Goal: Task Accomplishment & Management: Manage account settings

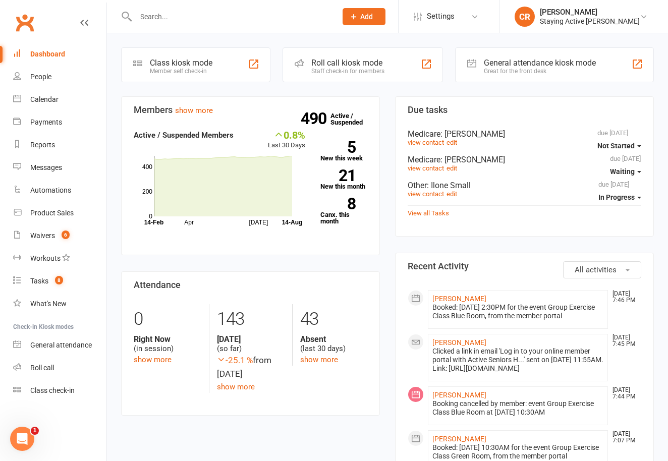
click at [161, 18] on input "text" at bounding box center [231, 17] width 197 height 14
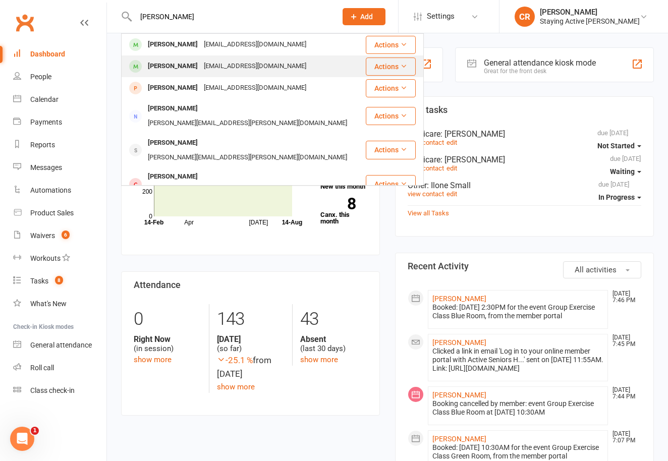
type input "[PERSON_NAME]"
click at [160, 68] on div "[PERSON_NAME]" at bounding box center [173, 66] width 56 height 15
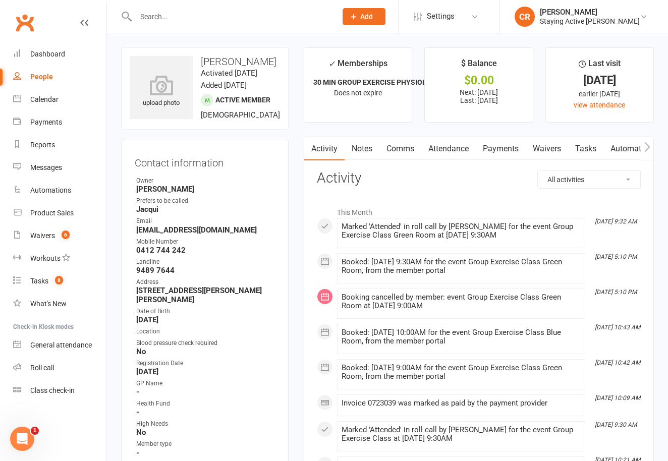
click at [496, 154] on link "Payments" at bounding box center [501, 148] width 50 height 23
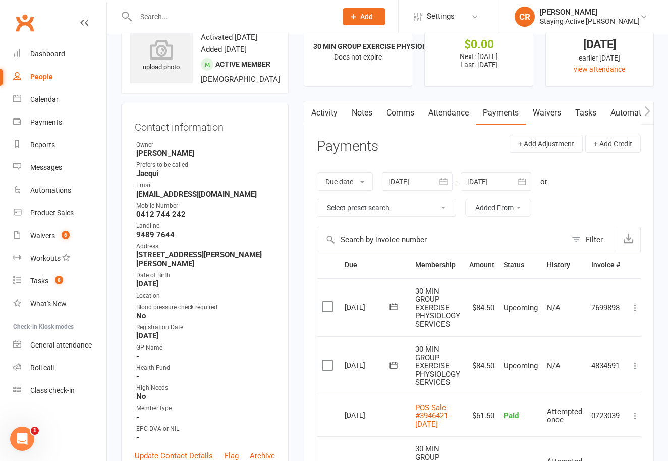
scroll to position [22, 0]
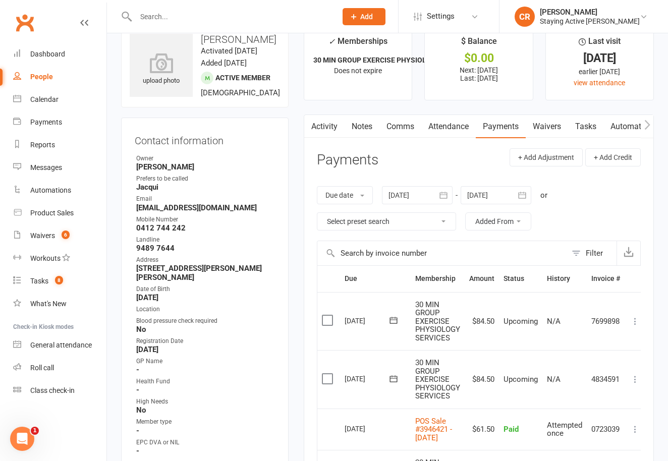
click at [234, 22] on input "text" at bounding box center [231, 17] width 197 height 14
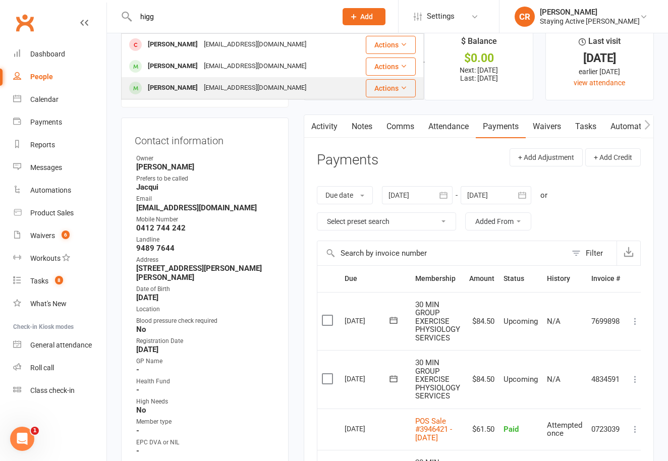
type input "higg"
click at [217, 84] on div "[EMAIL_ADDRESS][DOMAIN_NAME]" at bounding box center [255, 88] width 109 height 15
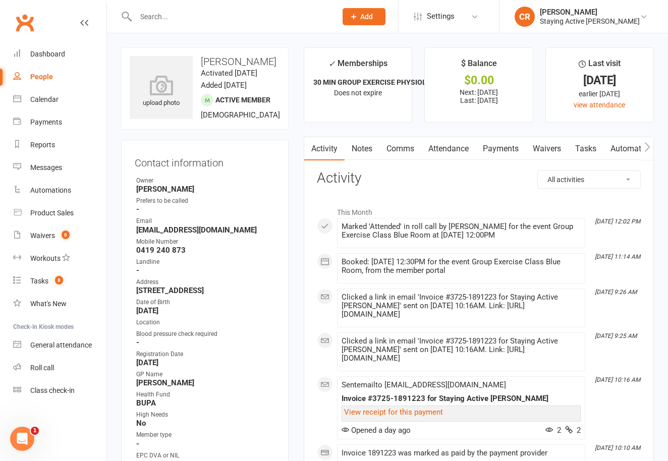
click at [498, 145] on link "Payments" at bounding box center [501, 148] width 50 height 23
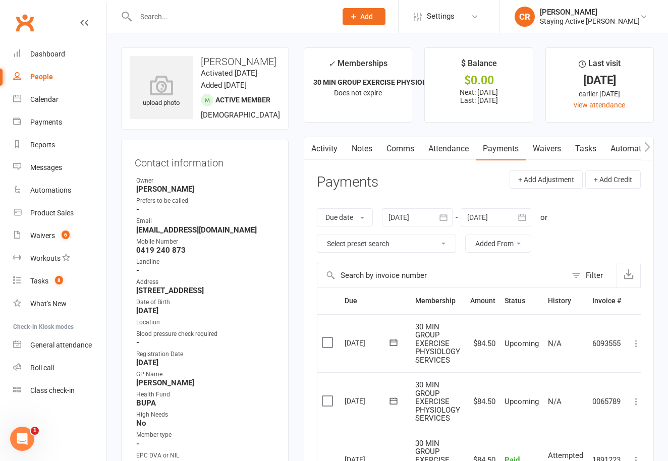
click at [571, 31] on li "CR [PERSON_NAME] Staying Active [PERSON_NAME] Signed in as: Staying Active [PER…" at bounding box center [583, 16] width 169 height 33
click at [571, 20] on div "Staying Active [PERSON_NAME]" at bounding box center [590, 21] width 100 height 9
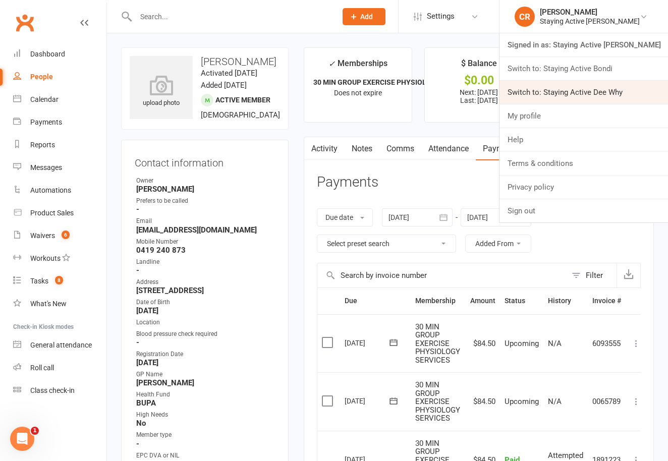
click at [566, 89] on link "Switch to: Staying Active Dee Why" at bounding box center [584, 92] width 169 height 23
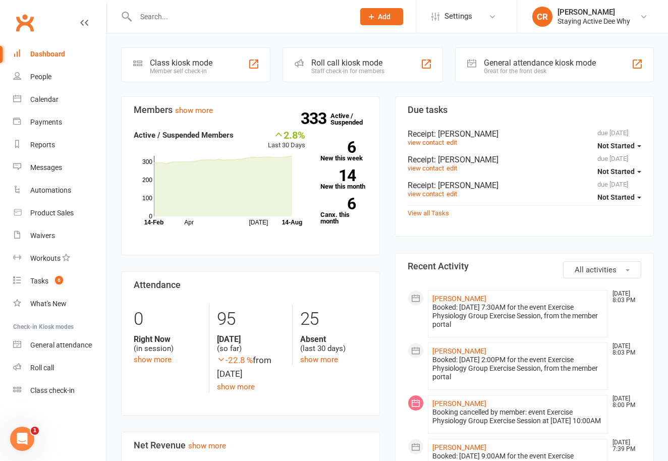
click at [151, 19] on input "text" at bounding box center [240, 17] width 215 height 14
click at [156, 16] on input "text" at bounding box center [240, 17] width 215 height 14
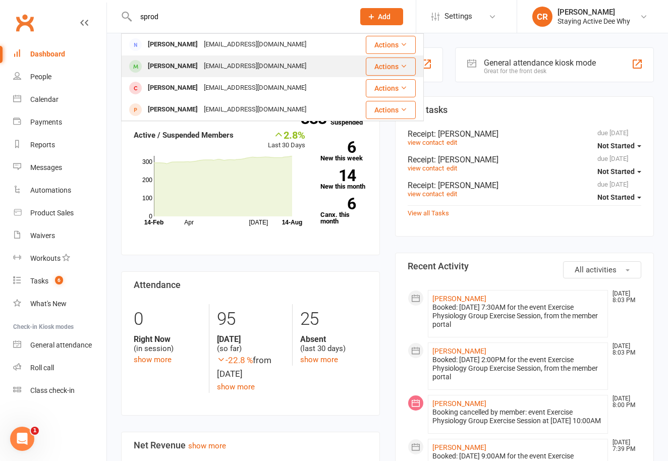
type input "sprod"
click at [159, 60] on div "Maree Sprod" at bounding box center [173, 66] width 56 height 15
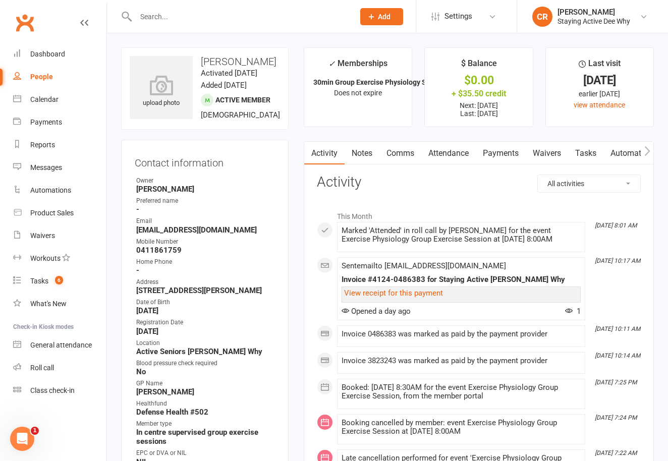
click at [495, 154] on link "Payments" at bounding box center [501, 153] width 50 height 23
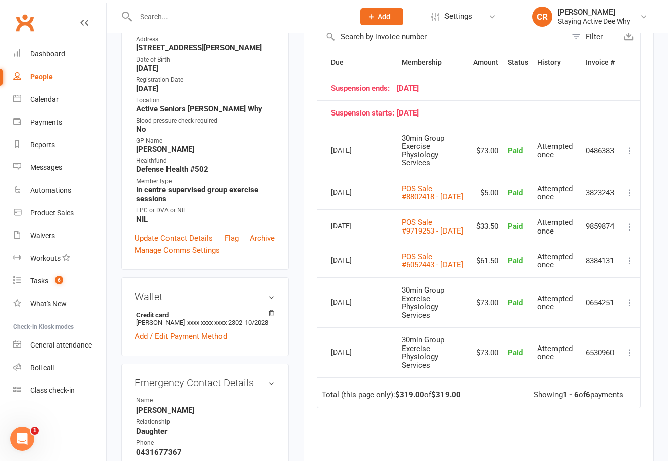
scroll to position [245, 0]
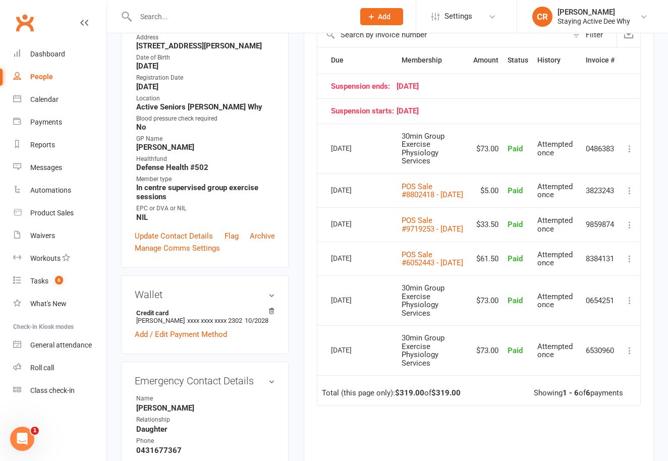
click at [163, 16] on input "text" at bounding box center [240, 17] width 215 height 14
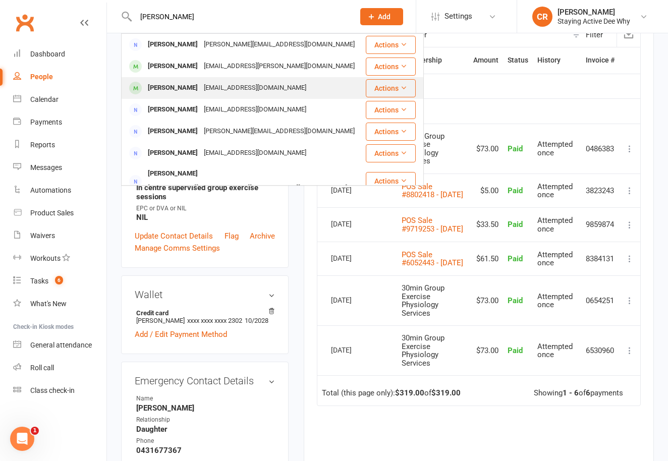
type input "sturrock"
click at [157, 83] on div "Paula Sturrock" at bounding box center [173, 88] width 56 height 15
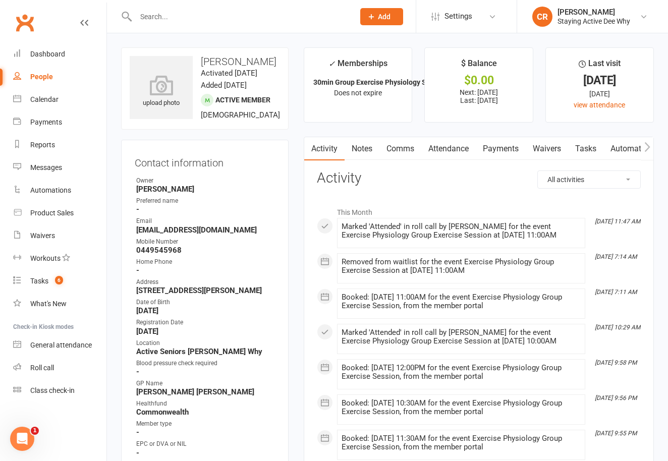
click at [499, 151] on link "Payments" at bounding box center [501, 148] width 50 height 23
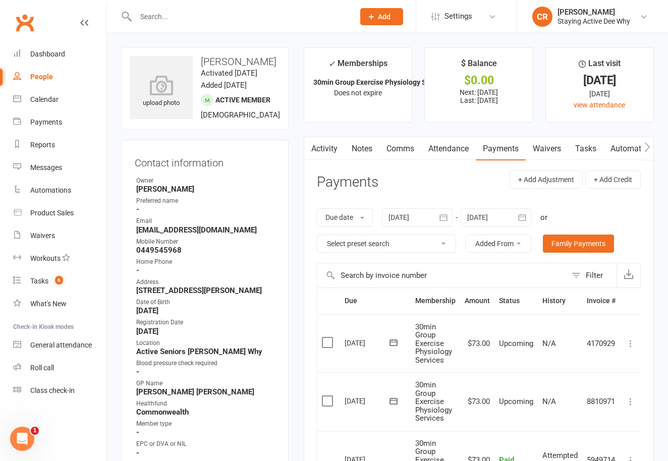
click at [154, 19] on input "text" at bounding box center [240, 17] width 215 height 14
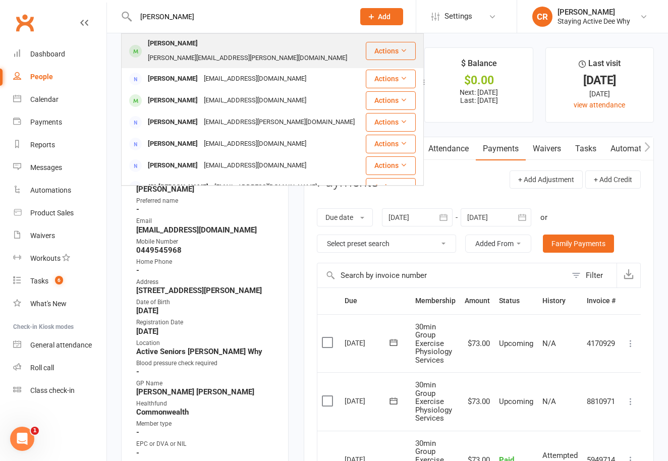
type input "brody"
click at [162, 44] on div "Gwen Brody" at bounding box center [173, 43] width 56 height 15
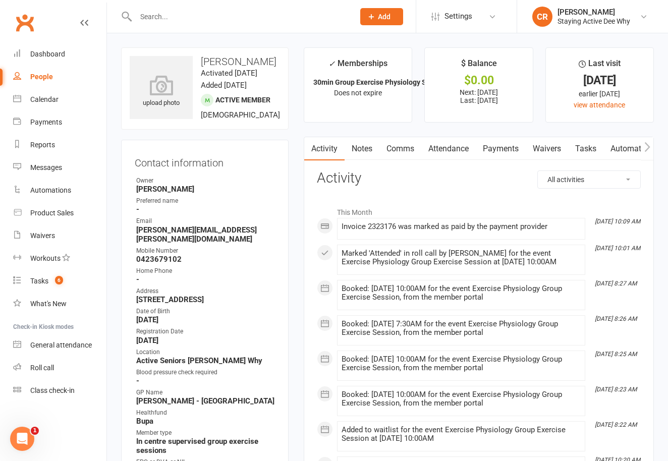
click at [496, 148] on link "Payments" at bounding box center [501, 148] width 50 height 23
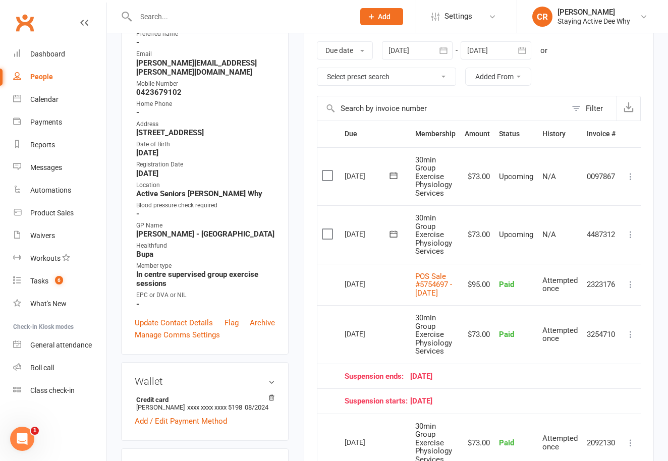
scroll to position [187, 0]
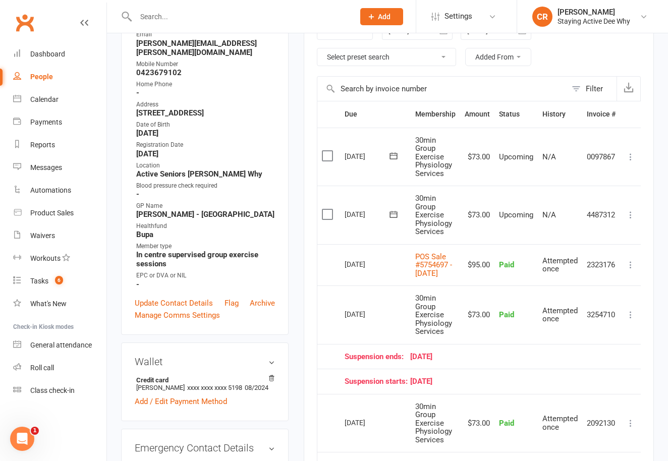
click at [146, 15] on input "text" at bounding box center [240, 17] width 215 height 14
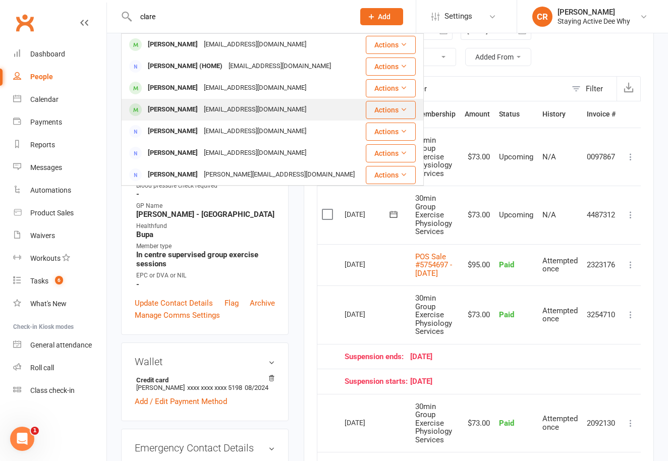
type input "clare"
click at [167, 111] on div "Helen Clare" at bounding box center [173, 109] width 56 height 15
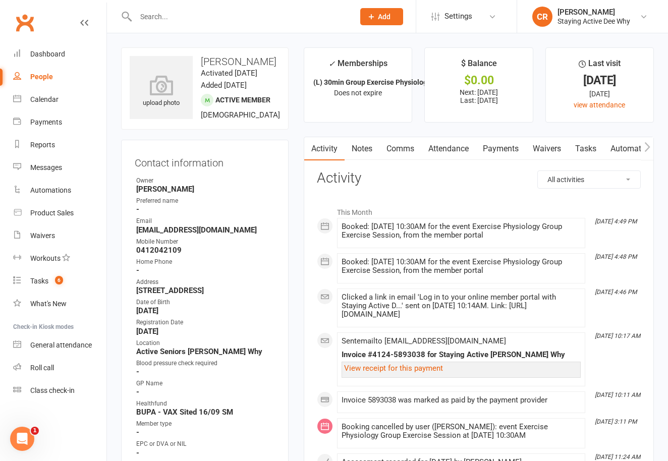
click at [498, 146] on link "Payments" at bounding box center [501, 148] width 50 height 23
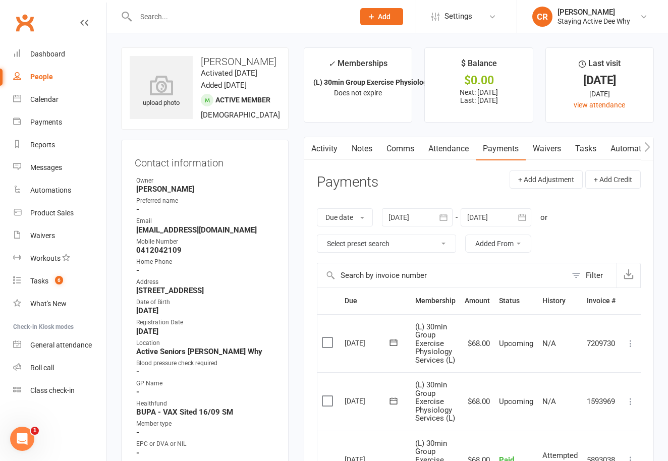
click at [166, 19] on input "text" at bounding box center [240, 17] width 215 height 14
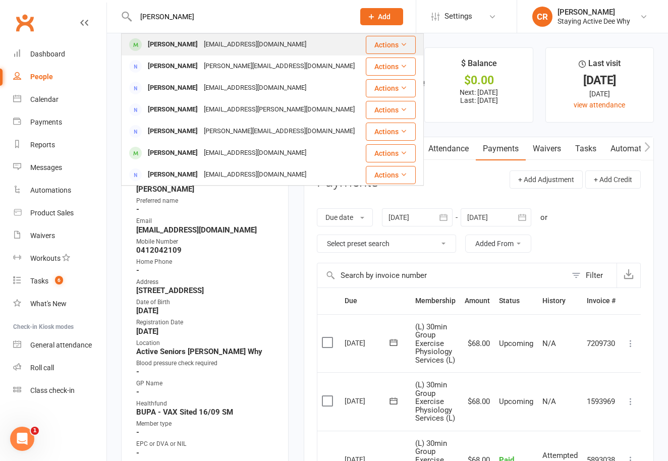
type input "webster"
click at [201, 51] on div "vwebster@ashc.com" at bounding box center [255, 44] width 109 height 15
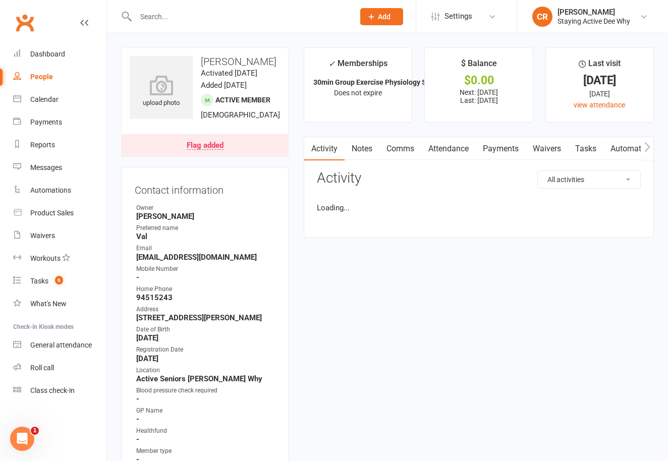
click at [506, 146] on link "Payments" at bounding box center [501, 148] width 50 height 23
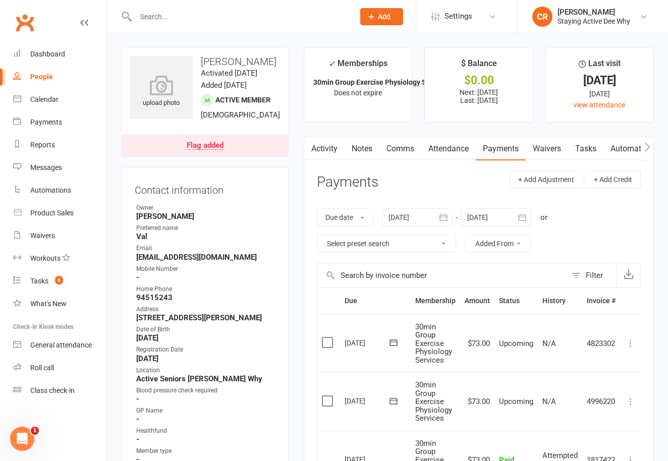
click at [657, 201] on main "✓ Memberships 30min Group Exercise Physiology Services Does not expire $ Balanc…" at bounding box center [479, 465] width 366 height 837
click at [153, 22] on input "text" at bounding box center [240, 17] width 215 height 14
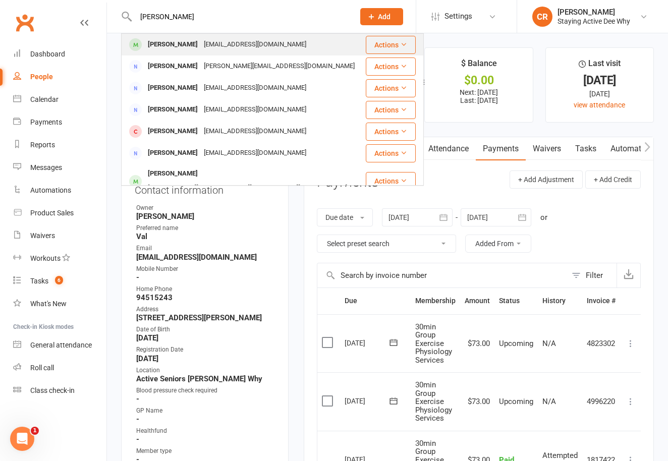
type input "gagen"
click at [153, 46] on div "Susan Gagen" at bounding box center [173, 44] width 56 height 15
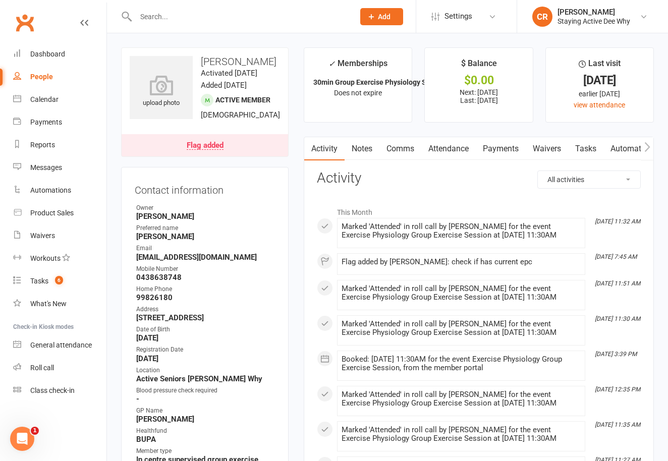
click at [500, 147] on link "Payments" at bounding box center [501, 148] width 50 height 23
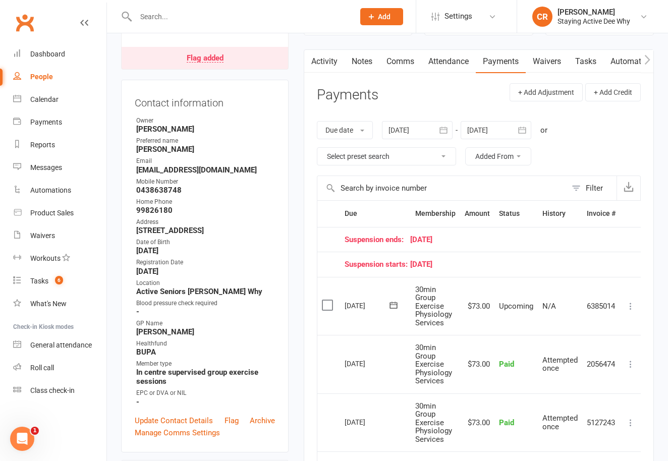
scroll to position [17, 0]
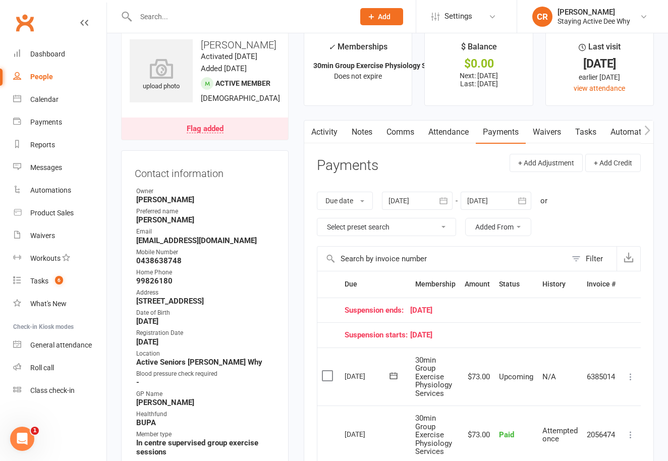
click at [216, 133] on div "Flag added" at bounding box center [205, 129] width 37 height 8
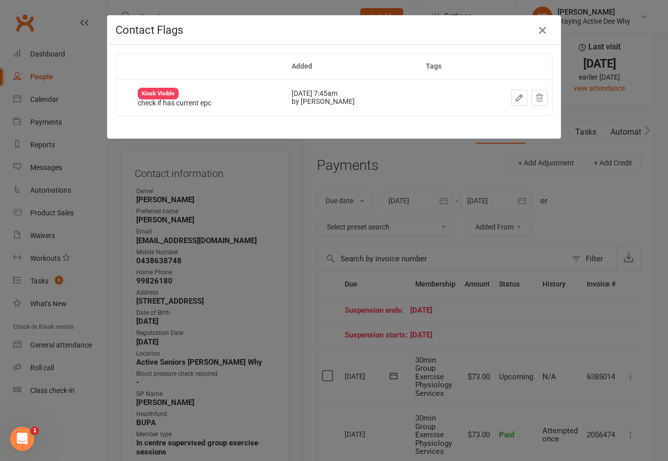
click at [544, 29] on icon "button" at bounding box center [543, 30] width 12 height 12
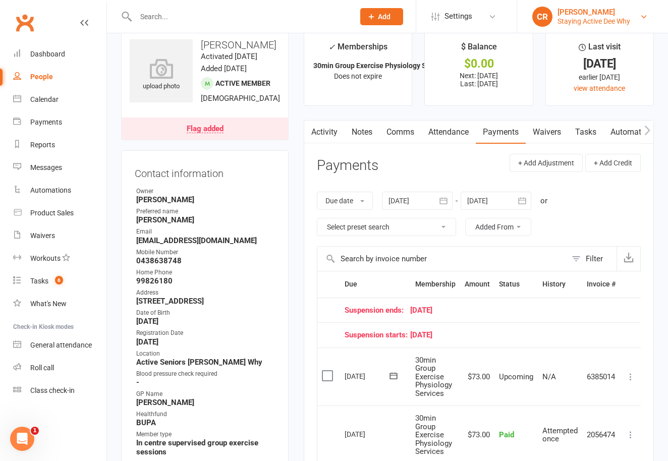
click at [600, 22] on div "Staying Active Dee Why" at bounding box center [594, 21] width 73 height 9
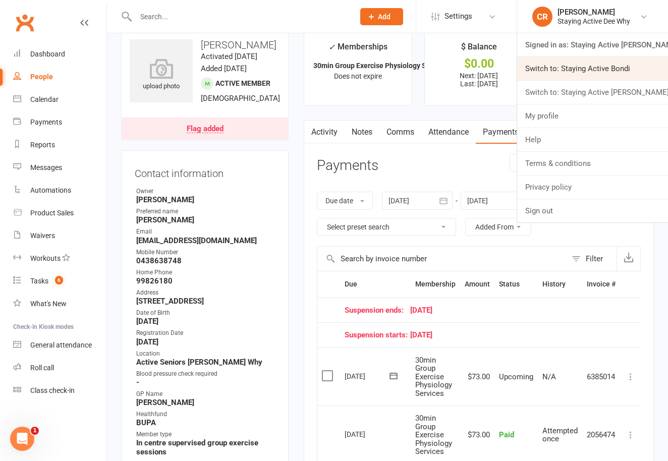
click at [593, 67] on link "Switch to: Staying Active Bondi" at bounding box center [593, 68] width 151 height 23
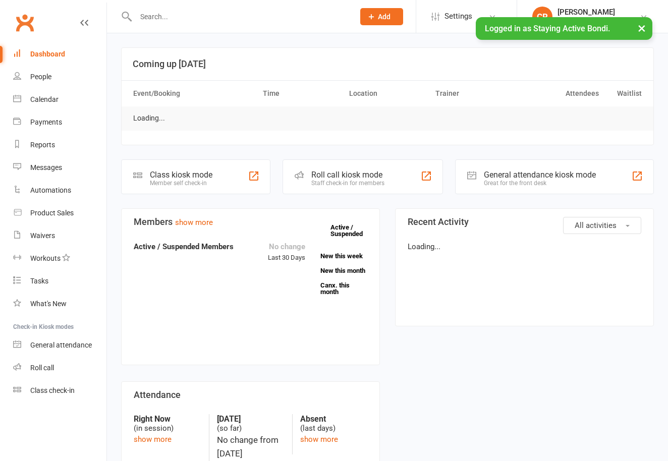
click at [155, 17] on input "text" at bounding box center [240, 17] width 215 height 14
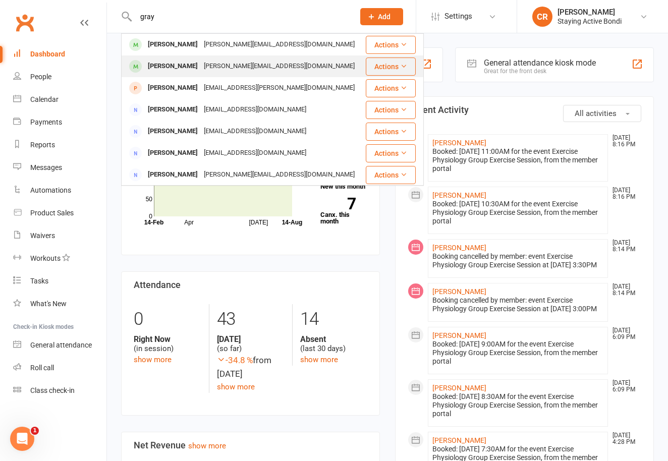
type input "gray"
click at [201, 61] on div "annette.gray74@icloud.com" at bounding box center [279, 66] width 157 height 15
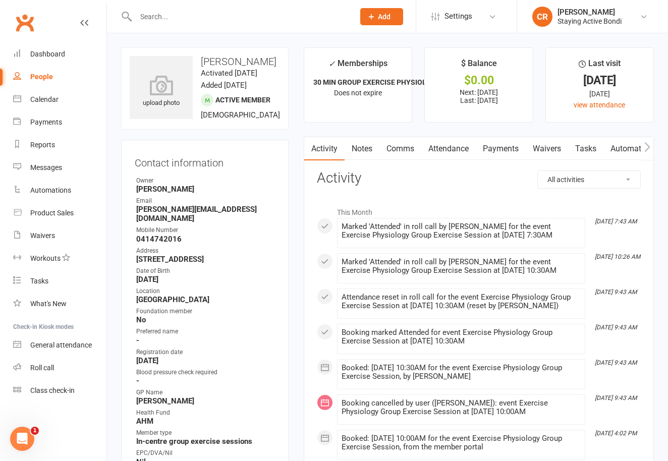
click at [495, 151] on link "Payments" at bounding box center [501, 148] width 50 height 23
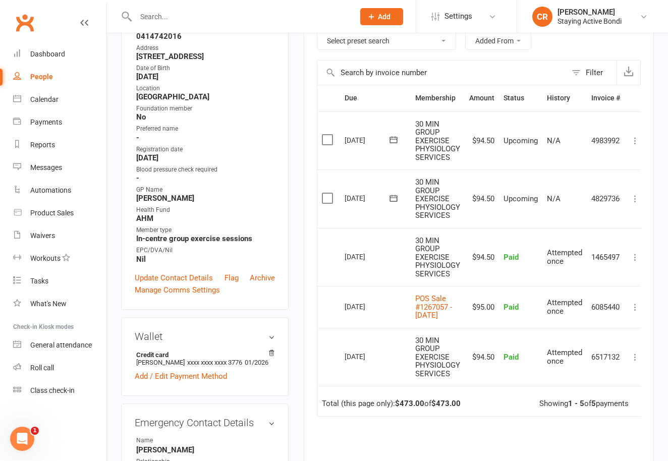
scroll to position [38, 0]
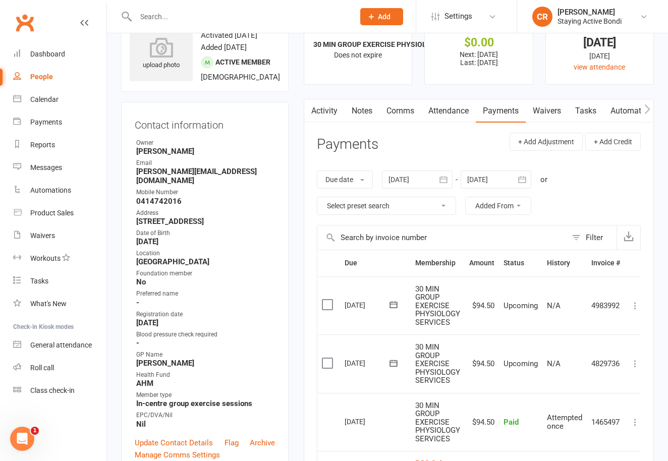
click at [161, 14] on input "text" at bounding box center [240, 17] width 215 height 14
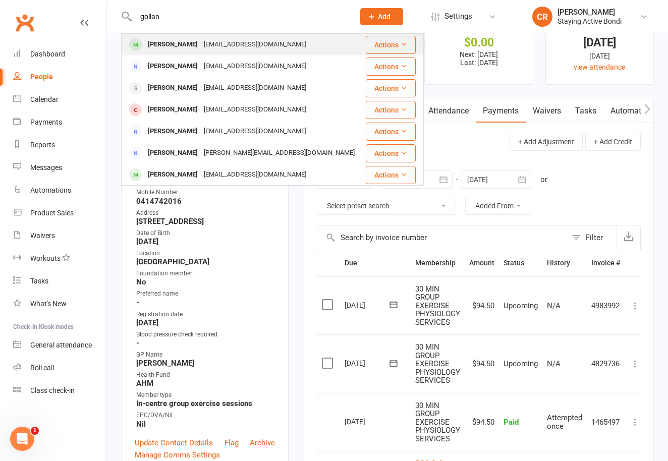
type input "gollan"
click at [177, 41] on div "Barbara Gollan" at bounding box center [173, 44] width 56 height 15
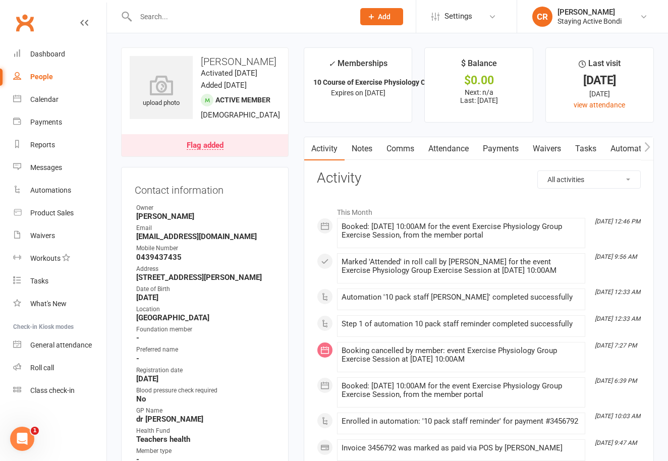
click at [493, 160] on link "Payments" at bounding box center [501, 148] width 50 height 23
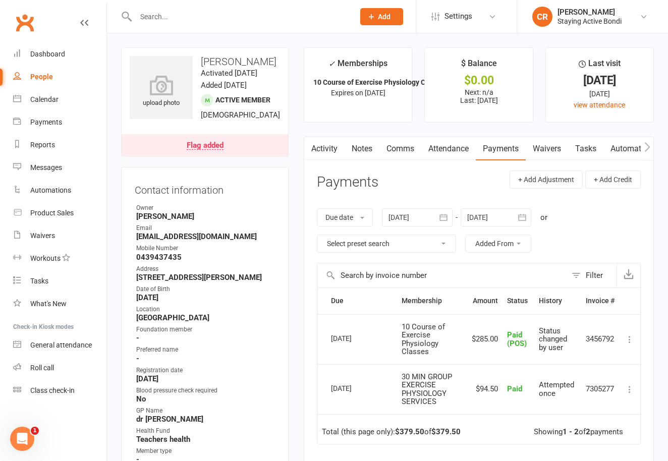
click at [168, 19] on input "text" at bounding box center [240, 17] width 215 height 14
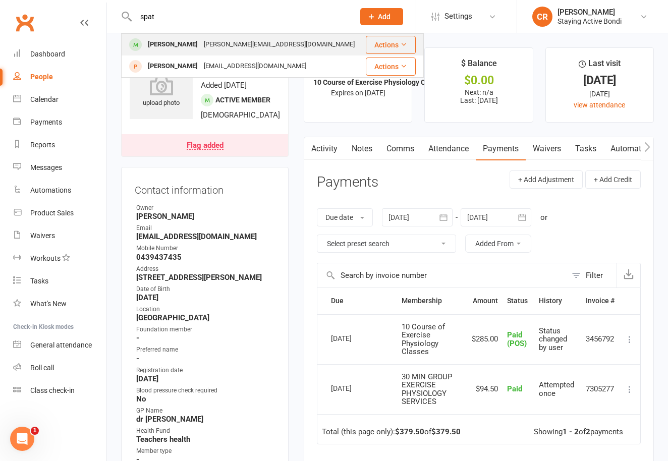
type input "spat"
click at [169, 50] on div "John Spatchurst" at bounding box center [173, 44] width 56 height 15
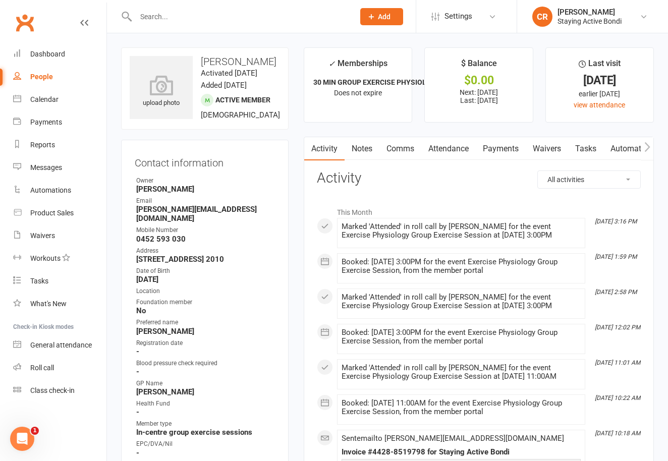
click at [510, 153] on link "Payments" at bounding box center [501, 148] width 50 height 23
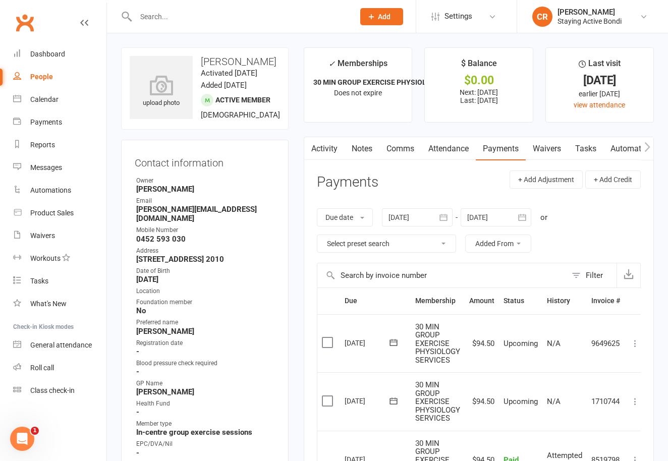
click at [156, 21] on input "text" at bounding box center [240, 17] width 215 height 14
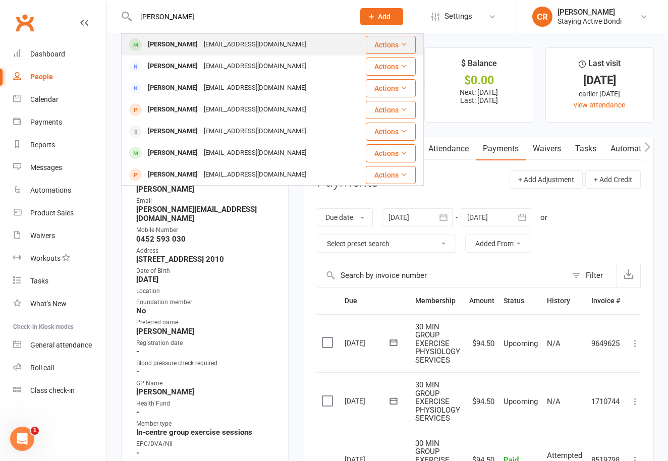
type input "jennings"
click at [171, 43] on div "Megan Jennings" at bounding box center [173, 44] width 56 height 15
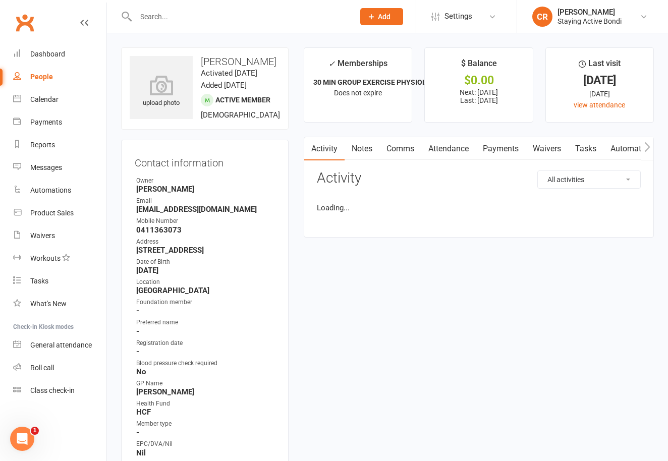
click at [495, 154] on link "Payments" at bounding box center [501, 148] width 50 height 23
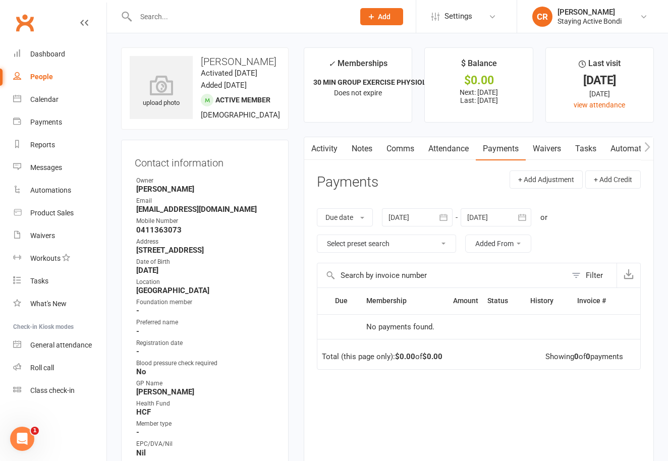
click at [447, 220] on icon "button" at bounding box center [444, 218] width 10 height 10
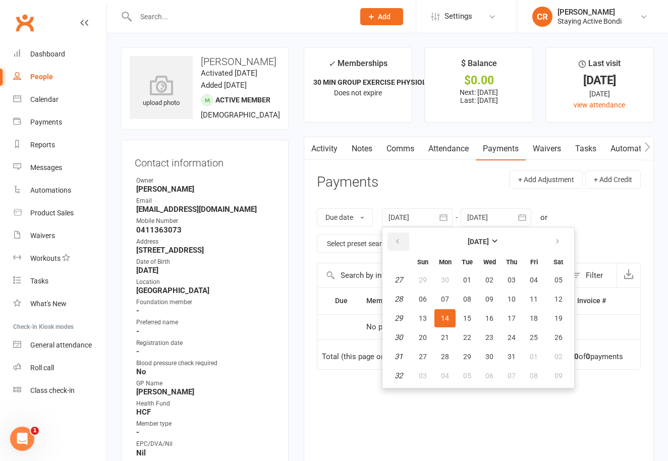
click at [402, 248] on button "button" at bounding box center [399, 242] width 22 height 18
click at [429, 316] on button "13" at bounding box center [422, 318] width 21 height 18
type input "13 Apr 2025"
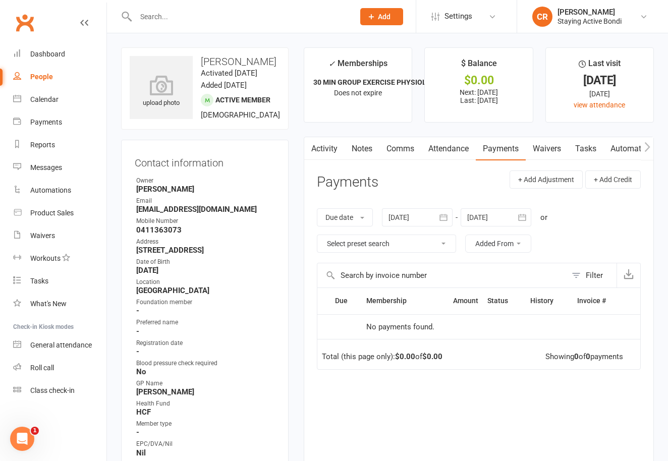
click at [367, 153] on link "Notes" at bounding box center [362, 148] width 35 height 23
